Goal: Information Seeking & Learning: Understand process/instructions

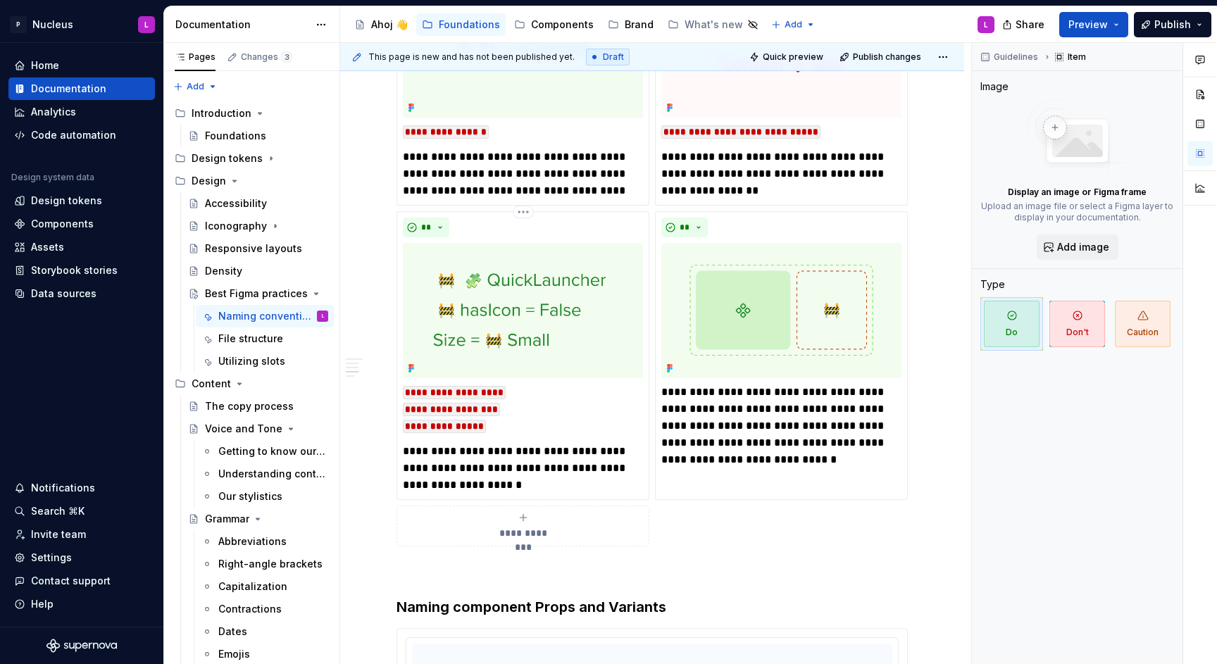
scroll to position [2013, 0]
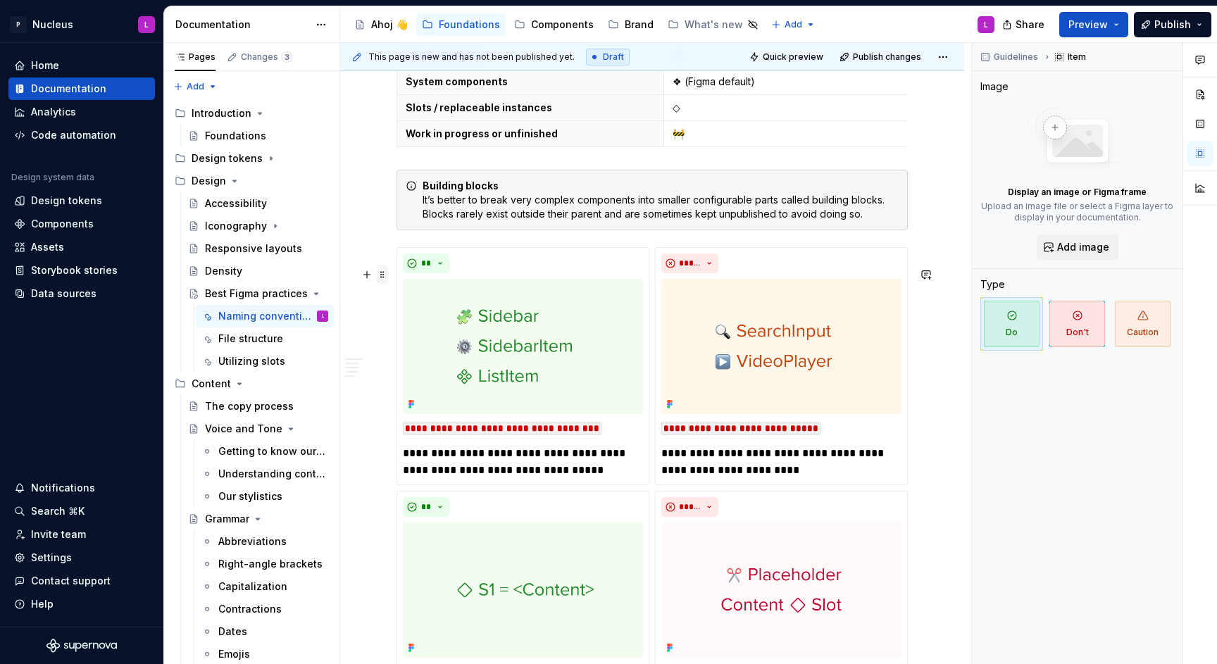
click at [384, 270] on span at bounding box center [382, 275] width 11 height 20
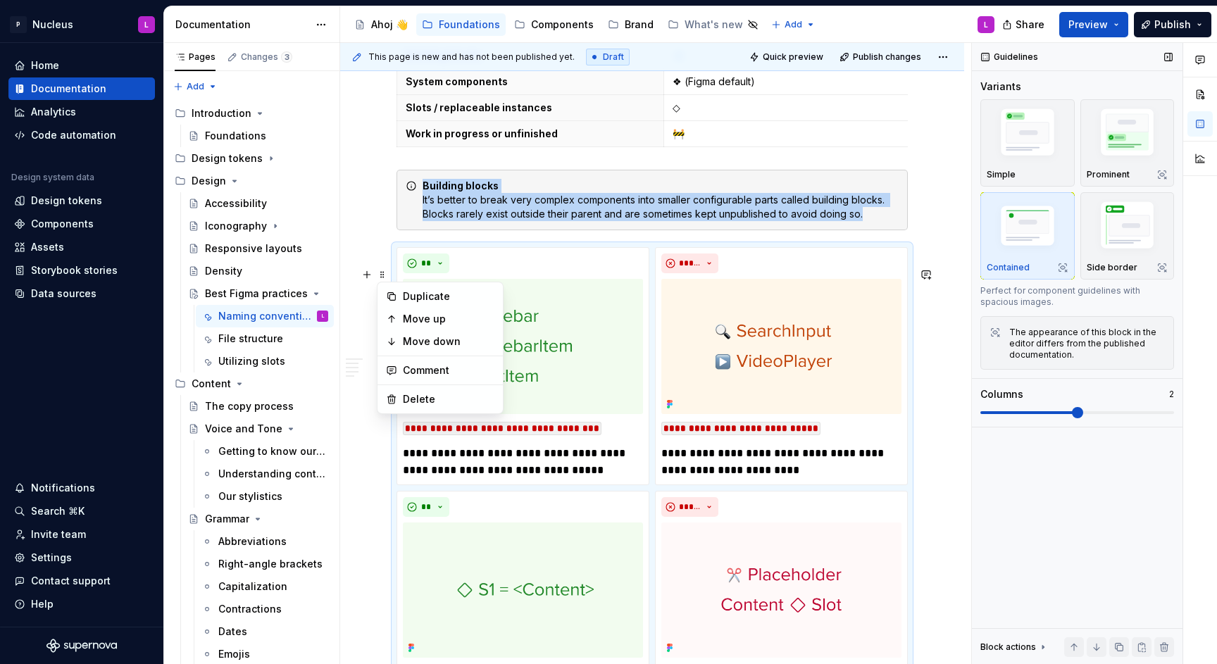
click at [1133, 575] on div "Guidelines Variants Simple Prominent Contained Side border Perfect for componen…" at bounding box center [1077, 354] width 210 height 622
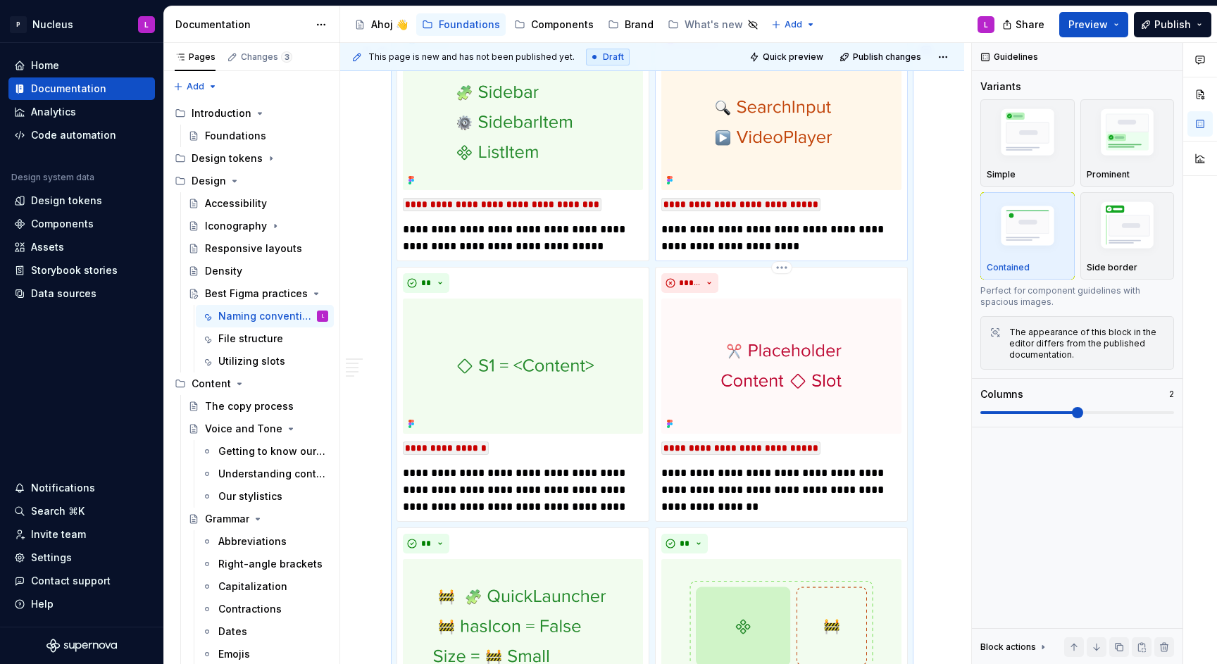
scroll to position [2082, 0]
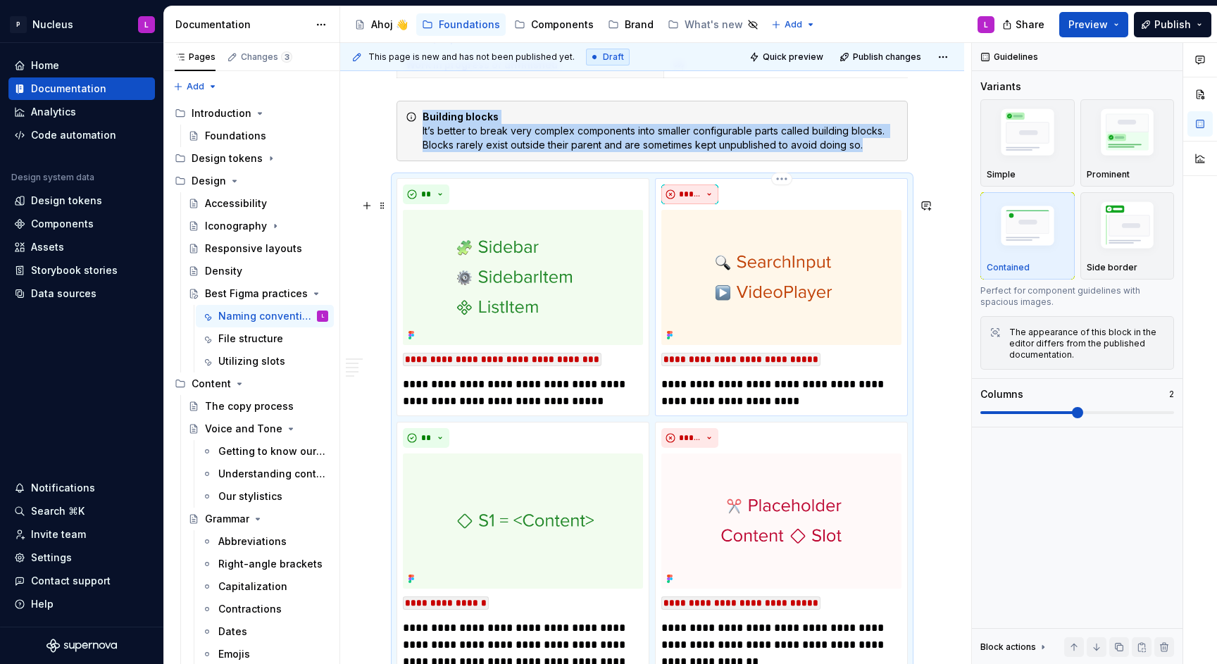
click at [697, 200] on span "*****" at bounding box center [690, 194] width 22 height 11
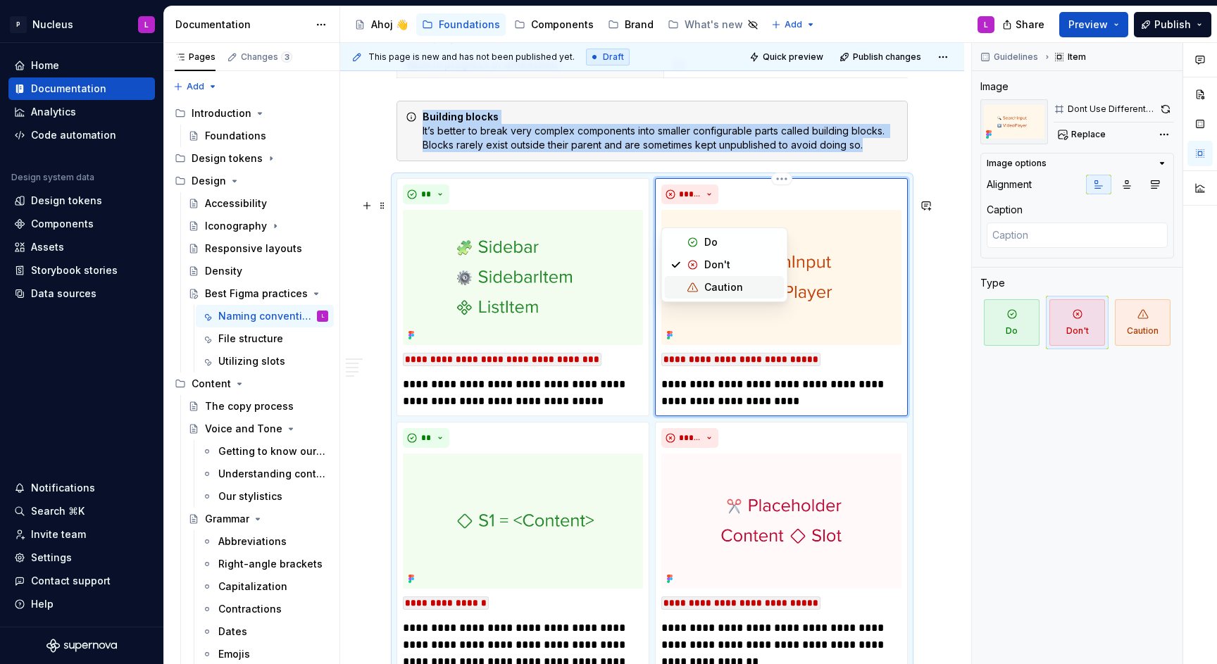
click at [719, 282] on div "Caution" at bounding box center [723, 287] width 39 height 14
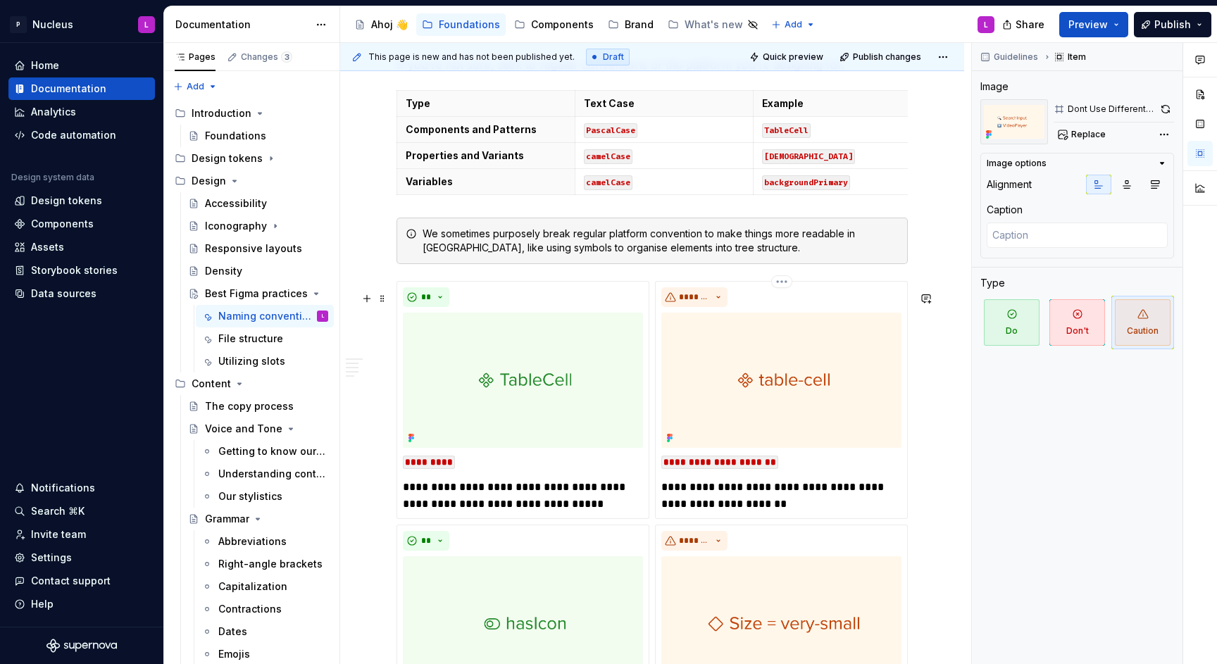
scroll to position [0, 0]
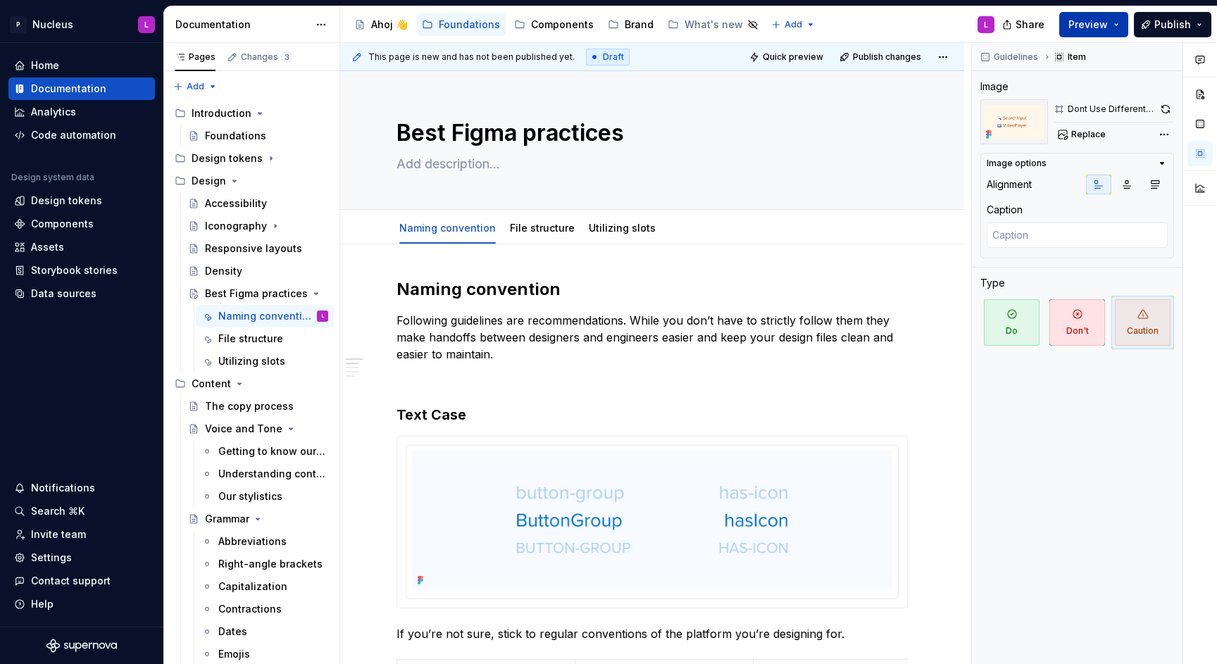
click at [1079, 23] on span "Preview" at bounding box center [1087, 25] width 39 height 14
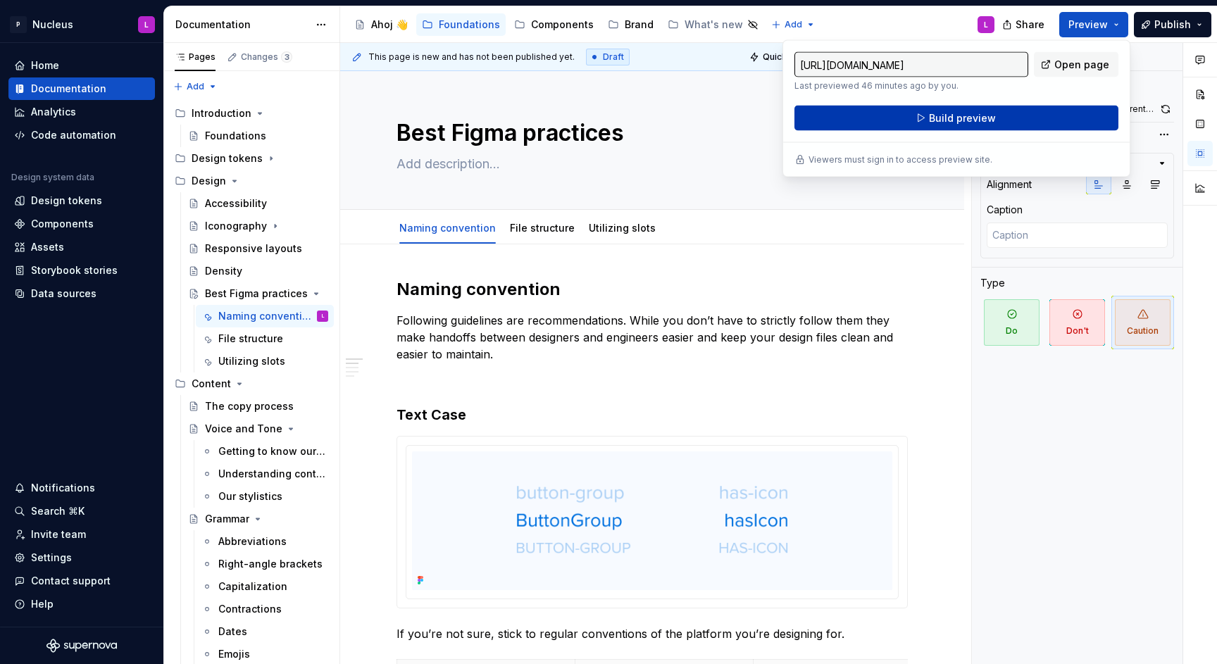
click at [974, 120] on span "Build preview" at bounding box center [962, 118] width 67 height 14
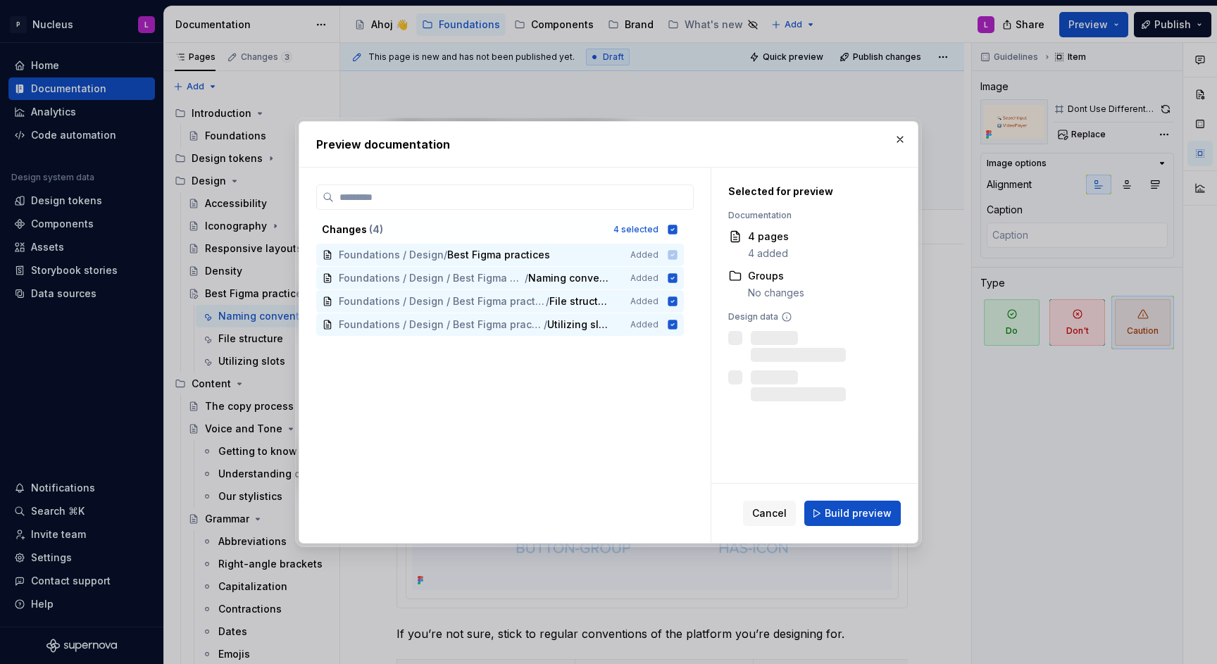
click at [912, 145] on div "Preview documentation" at bounding box center [608, 144] width 618 height 45
click at [895, 139] on button "button" at bounding box center [900, 140] width 20 height 20
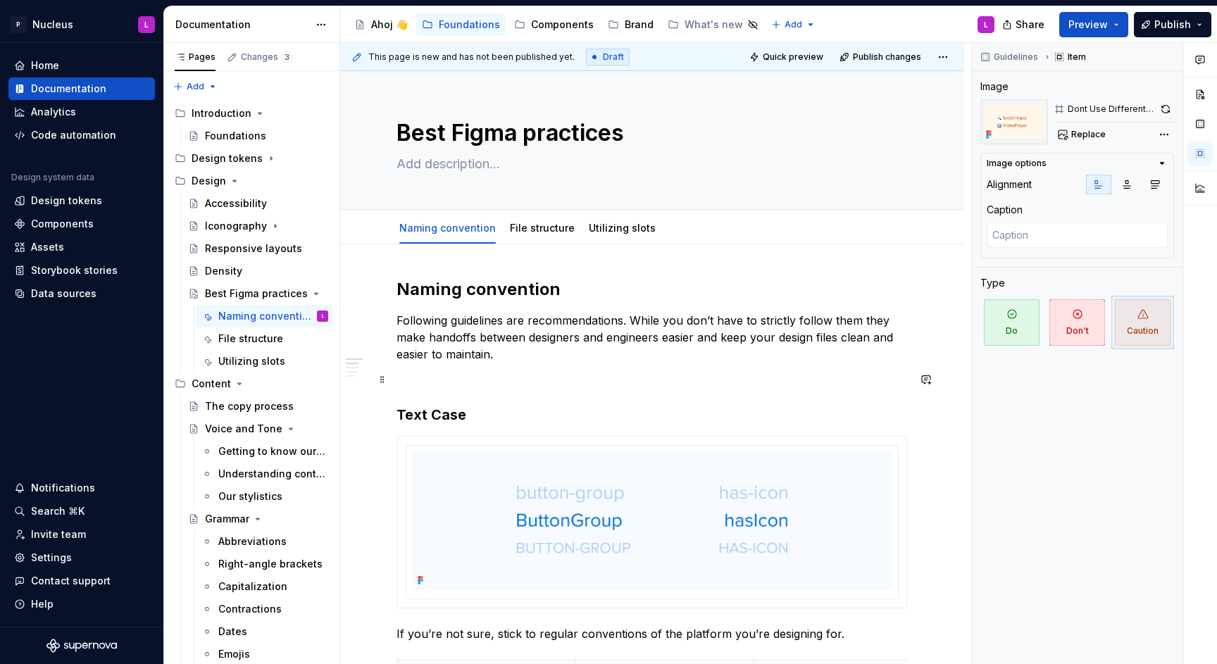
scroll to position [549, 0]
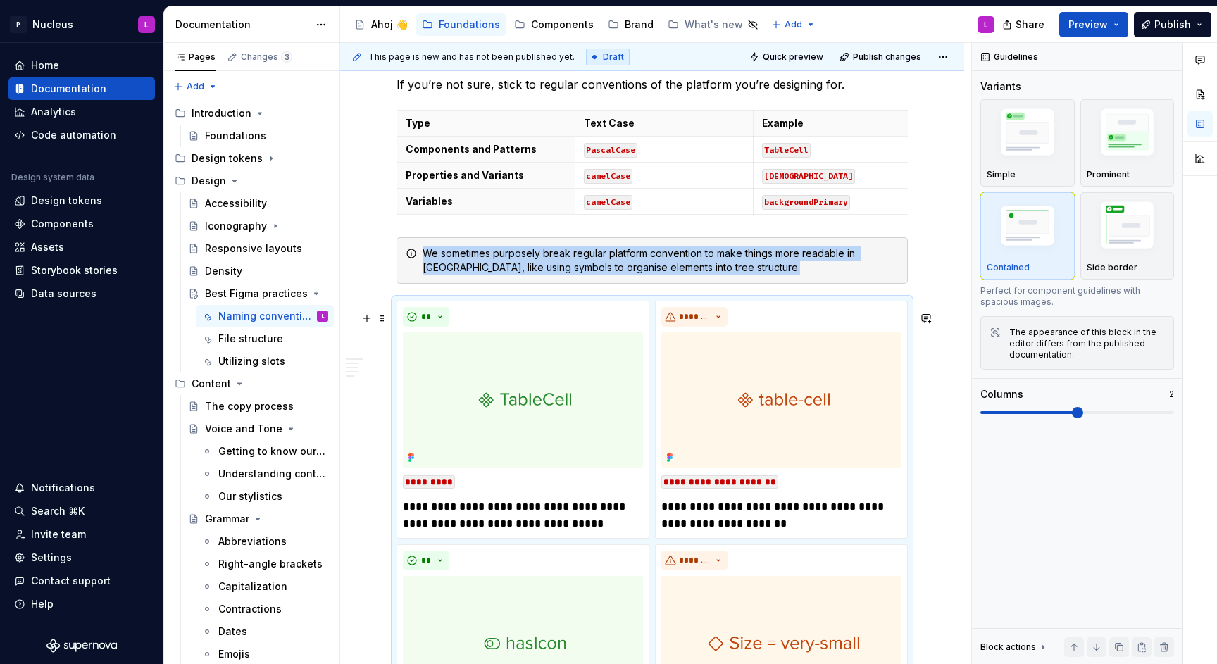
scroll to position [817, 0]
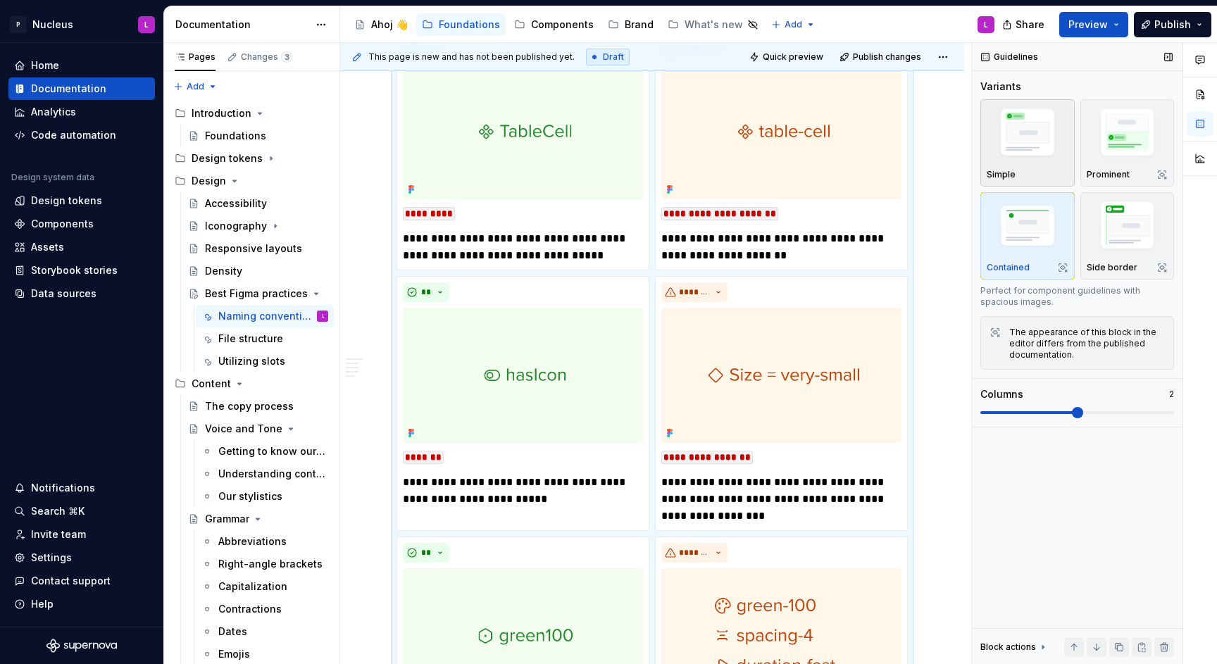
click at [1031, 149] on img "button" at bounding box center [1027, 134] width 82 height 61
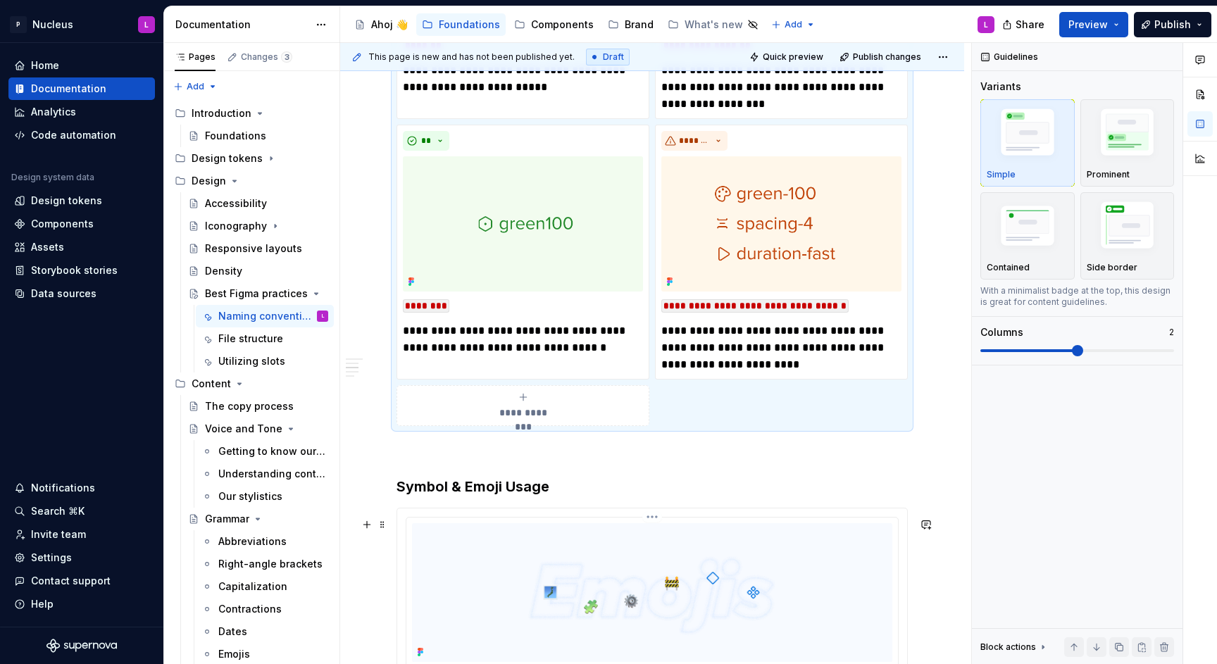
scroll to position [1975, 0]
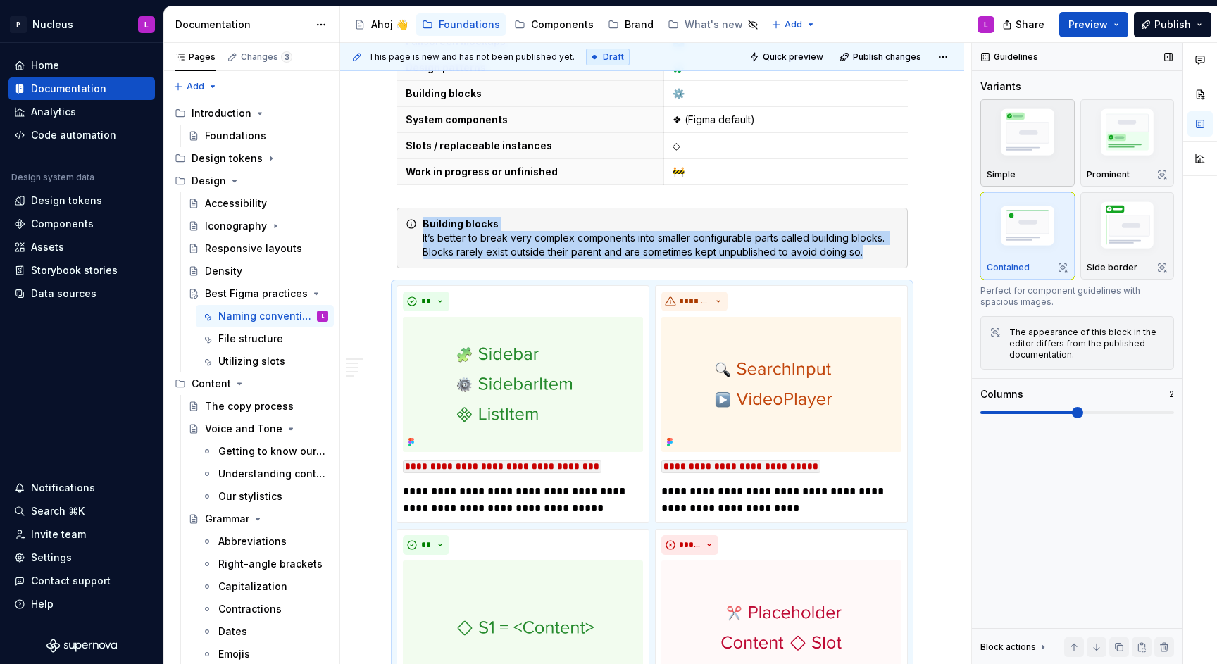
click at [1029, 125] on img "button" at bounding box center [1027, 134] width 82 height 61
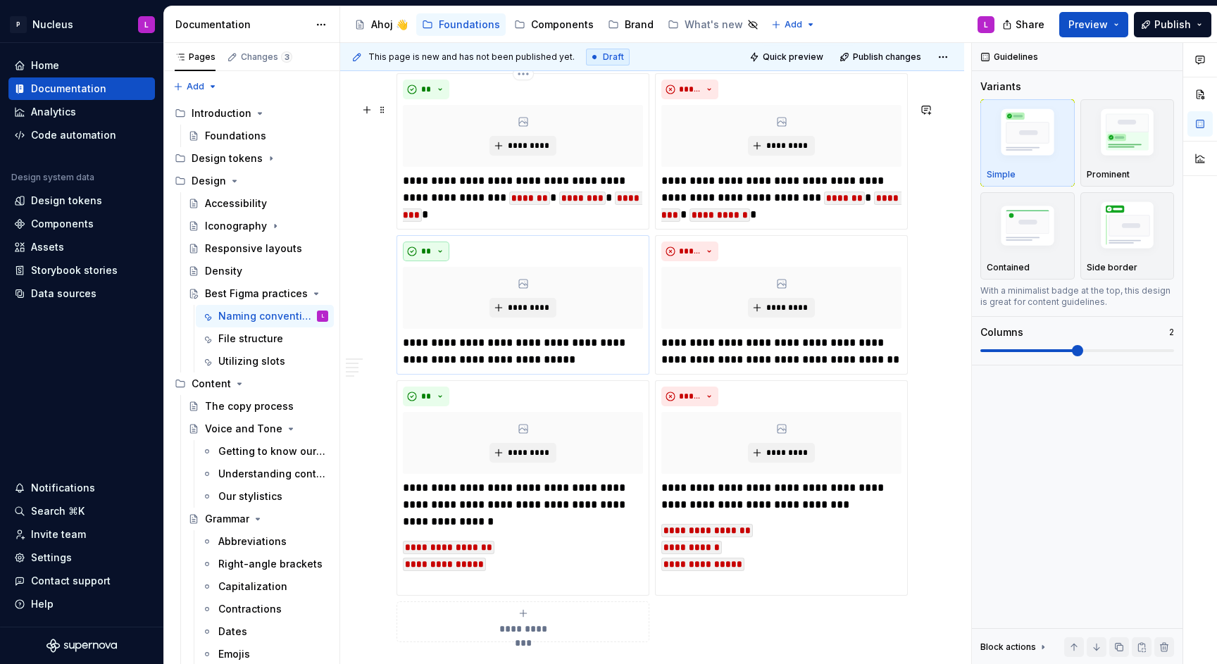
scroll to position [3804, 0]
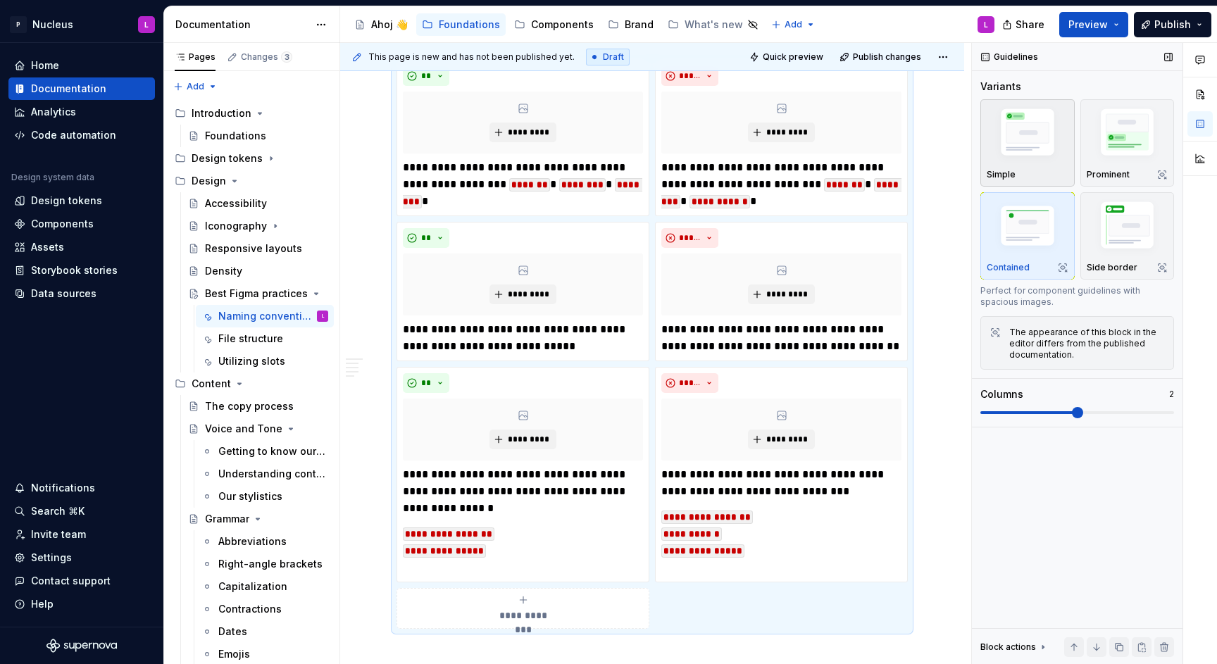
click at [1027, 144] on img "button" at bounding box center [1027, 134] width 82 height 61
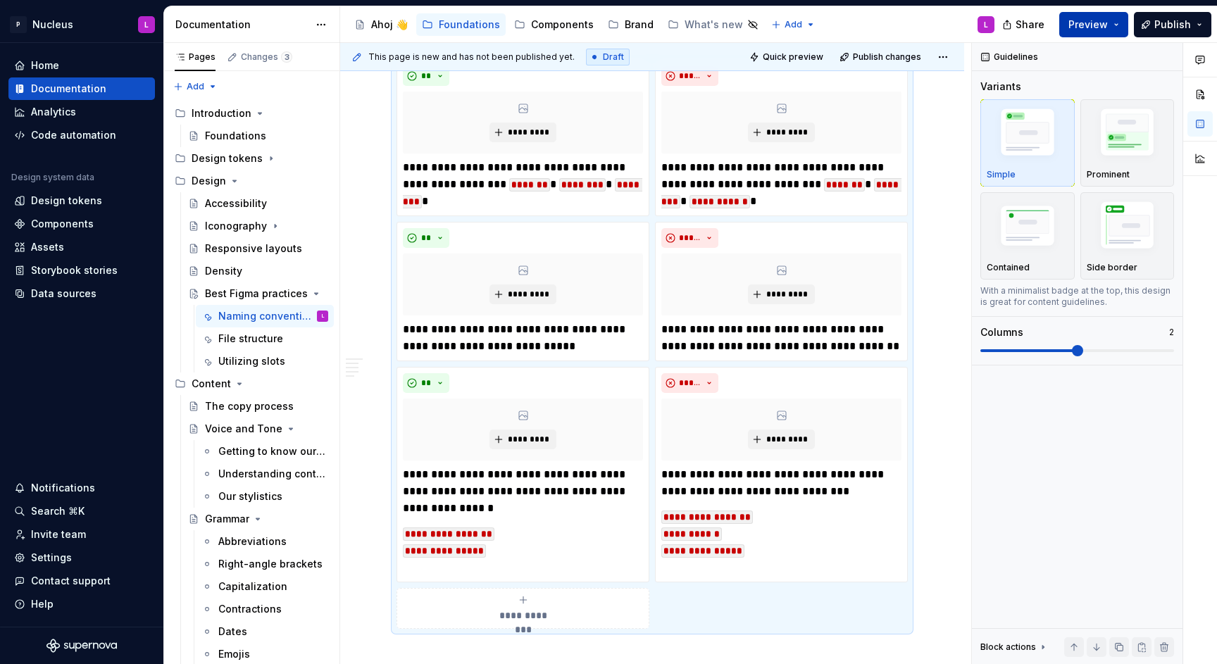
click at [1107, 19] on span "Preview" at bounding box center [1087, 25] width 39 height 14
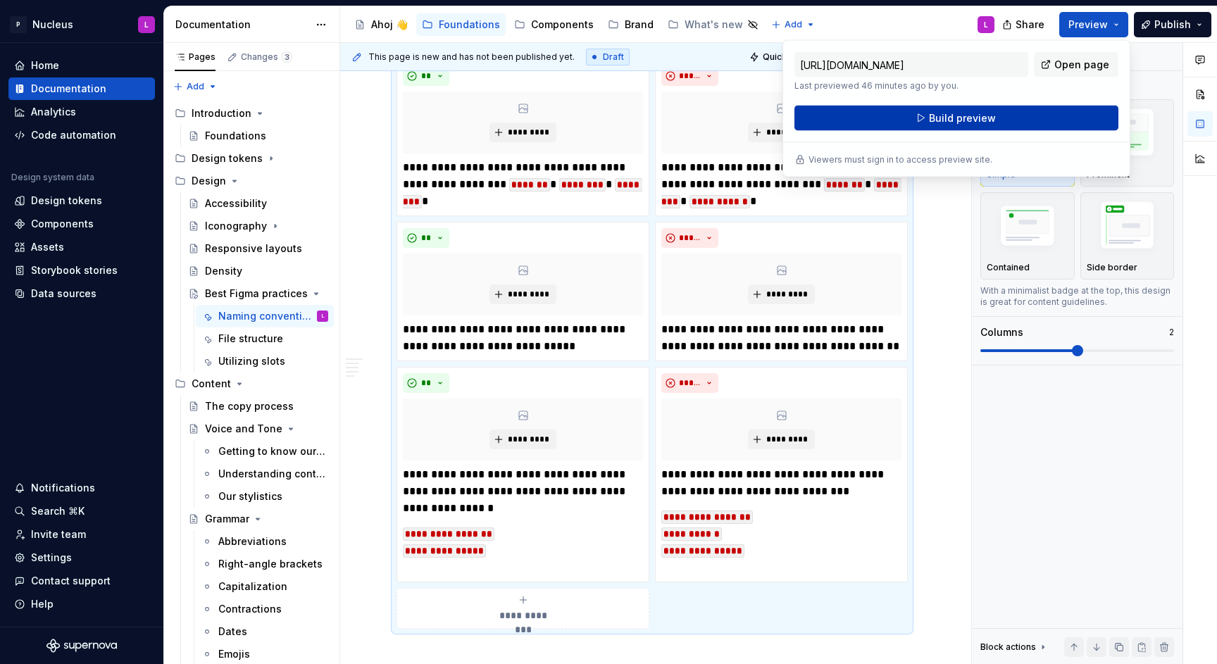
click at [991, 118] on span "Build preview" at bounding box center [962, 118] width 67 height 14
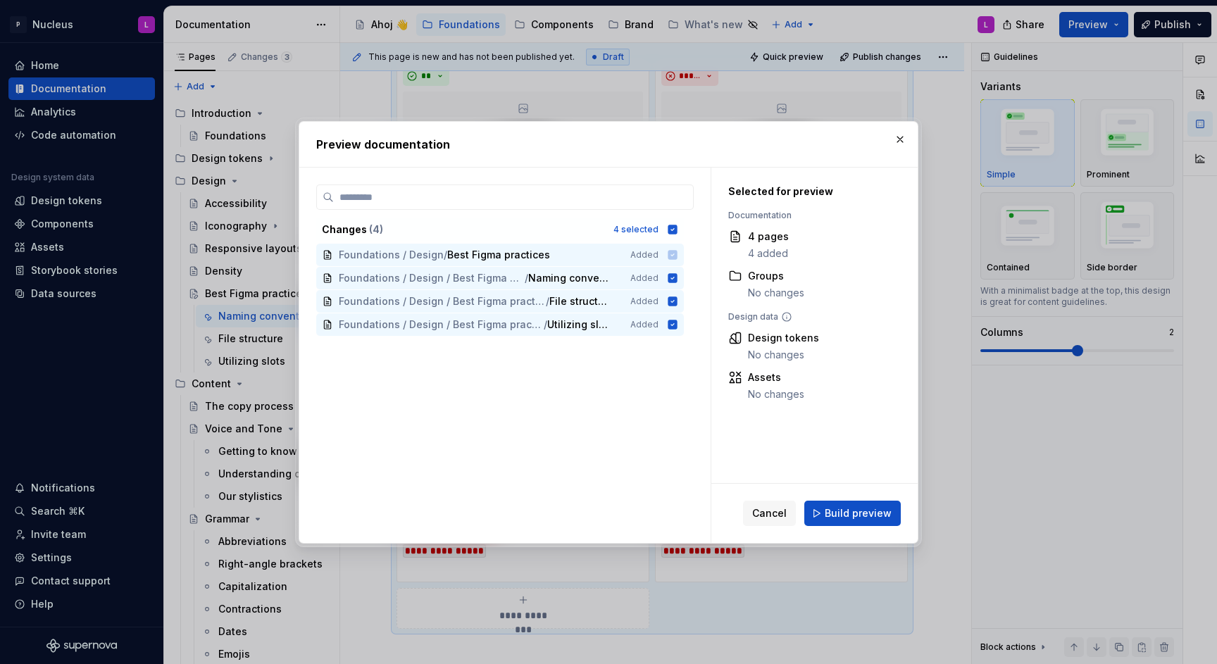
click at [861, 515] on span "Build preview" at bounding box center [857, 513] width 67 height 14
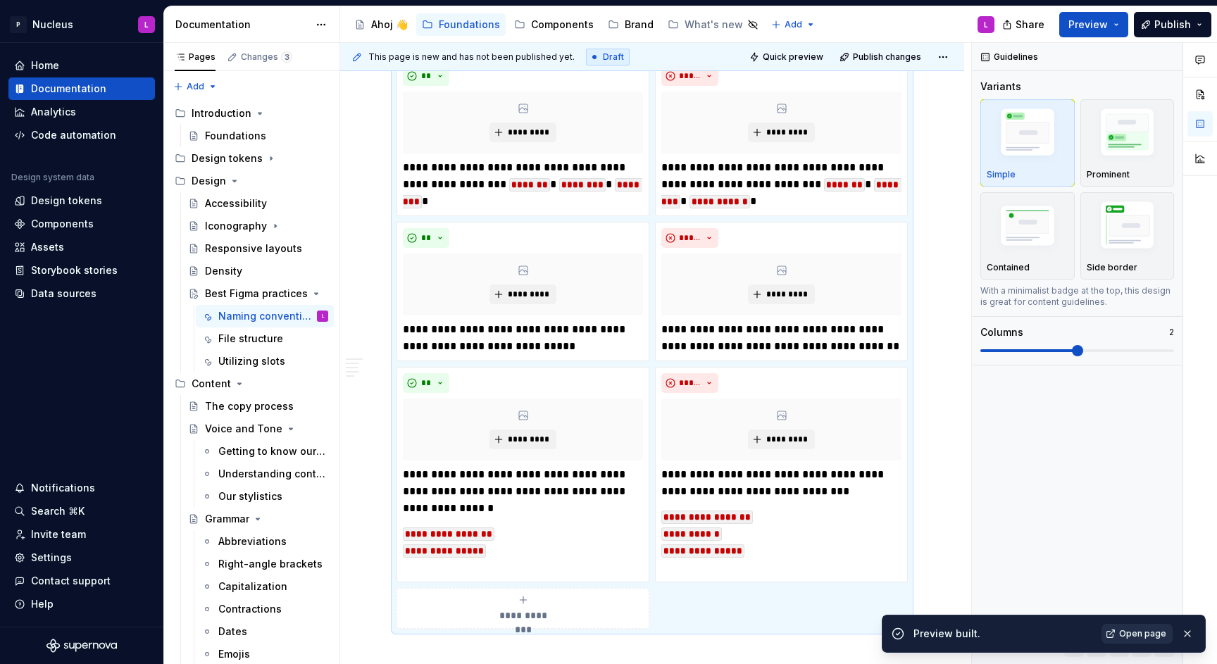
click at [1149, 629] on span "Open page" at bounding box center [1142, 633] width 47 height 11
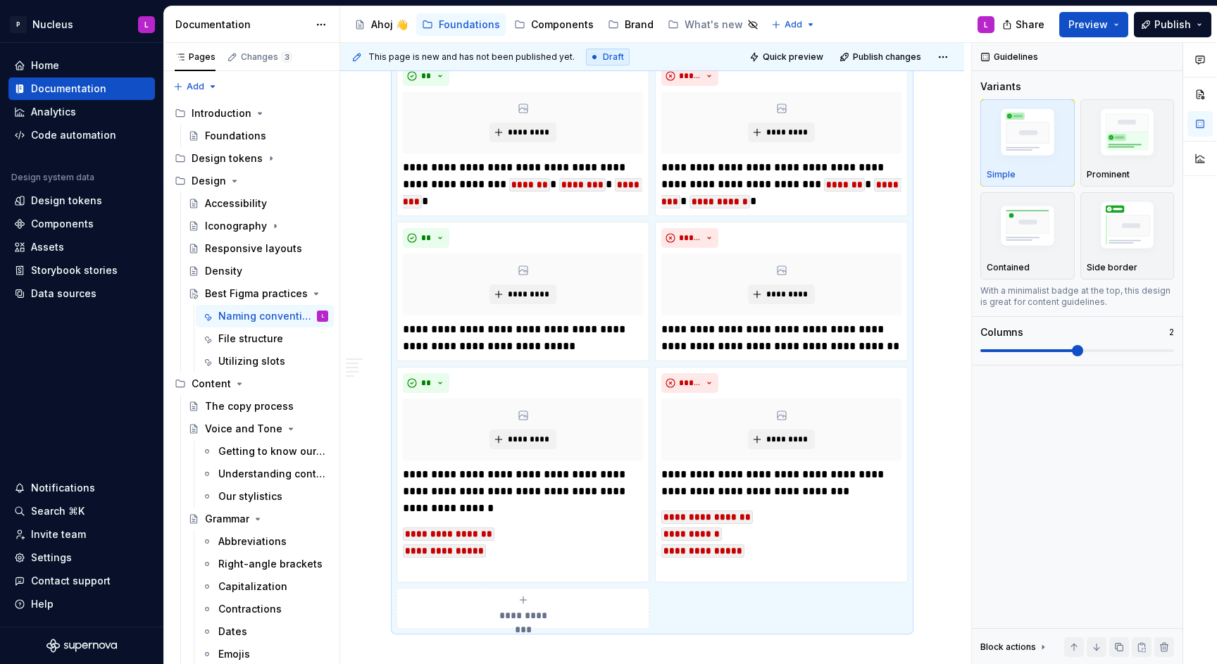
type textarea "*"
